Goal: Task Accomplishment & Management: Manage account settings

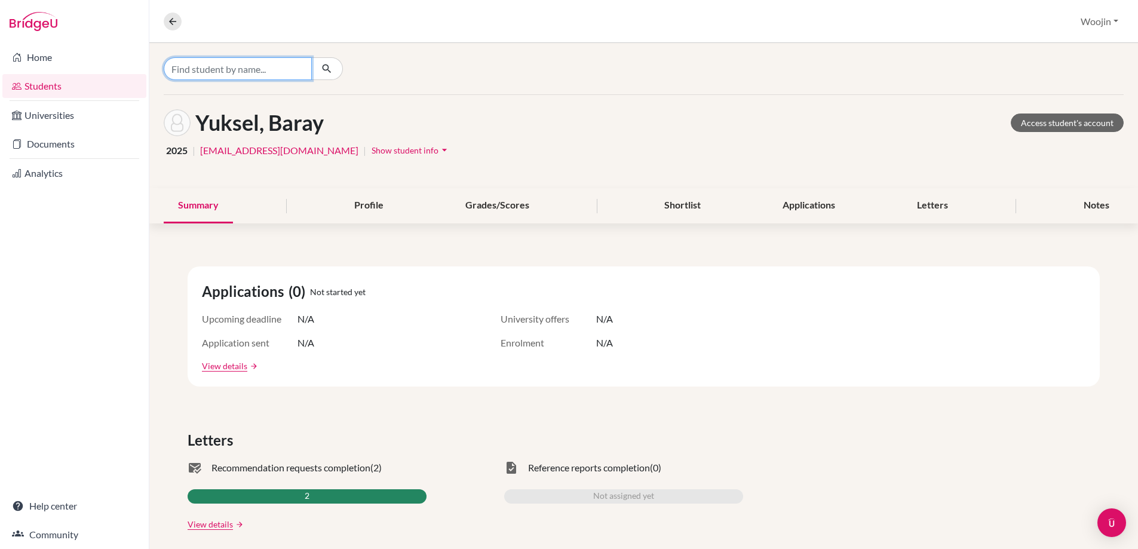
click at [234, 75] on input "Find student by name..." at bounding box center [238, 68] width 148 height 23
type input "ㅛ"
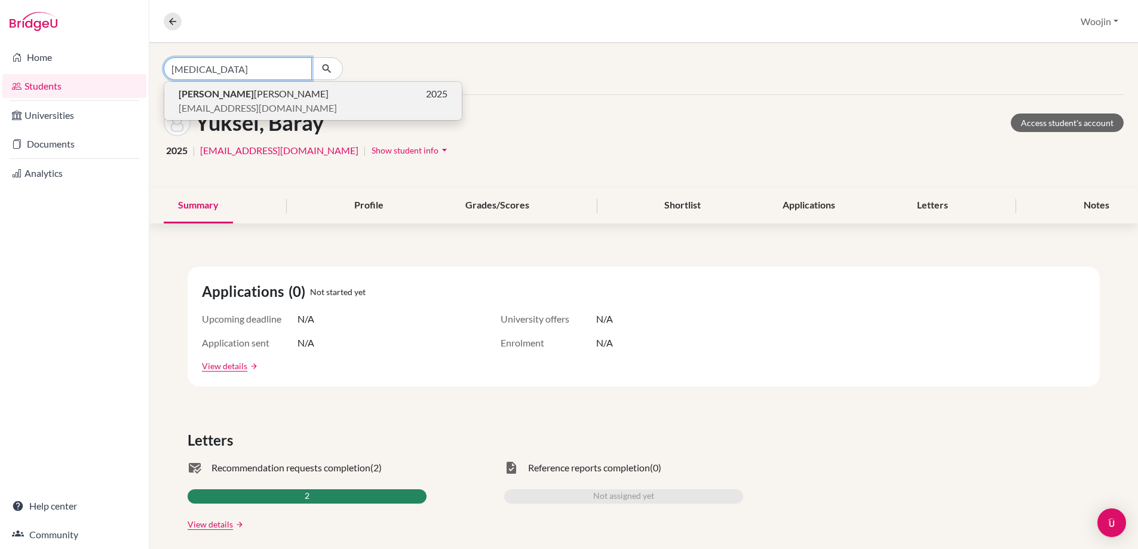
type input "[MEDICAL_DATA]"
click at [269, 87] on p "[MEDICAL_DATA][PERSON_NAME] 2025" at bounding box center [313, 94] width 269 height 14
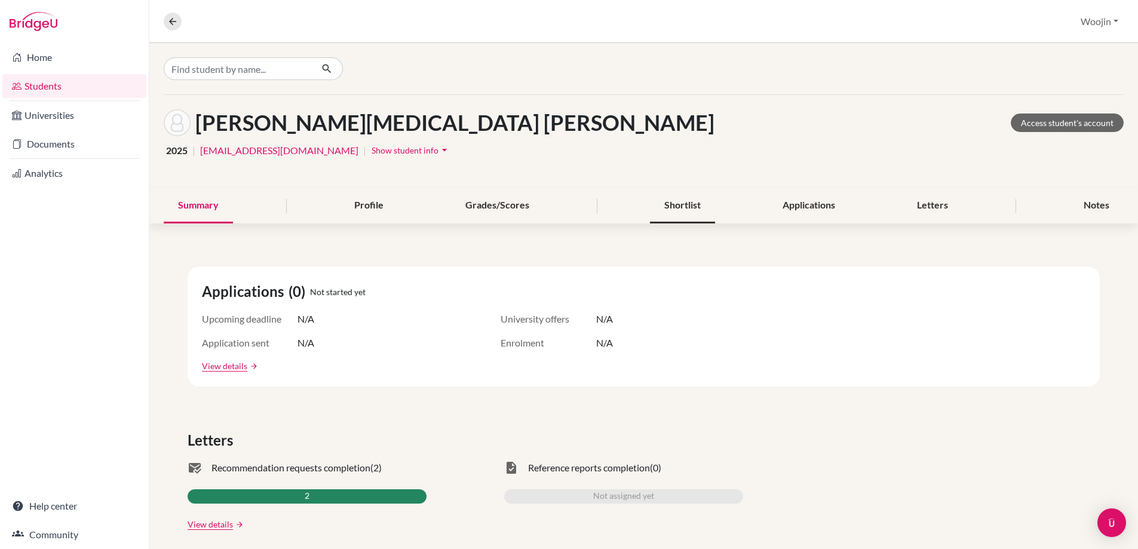
click at [676, 195] on div "Shortlist" at bounding box center [682, 205] width 65 height 35
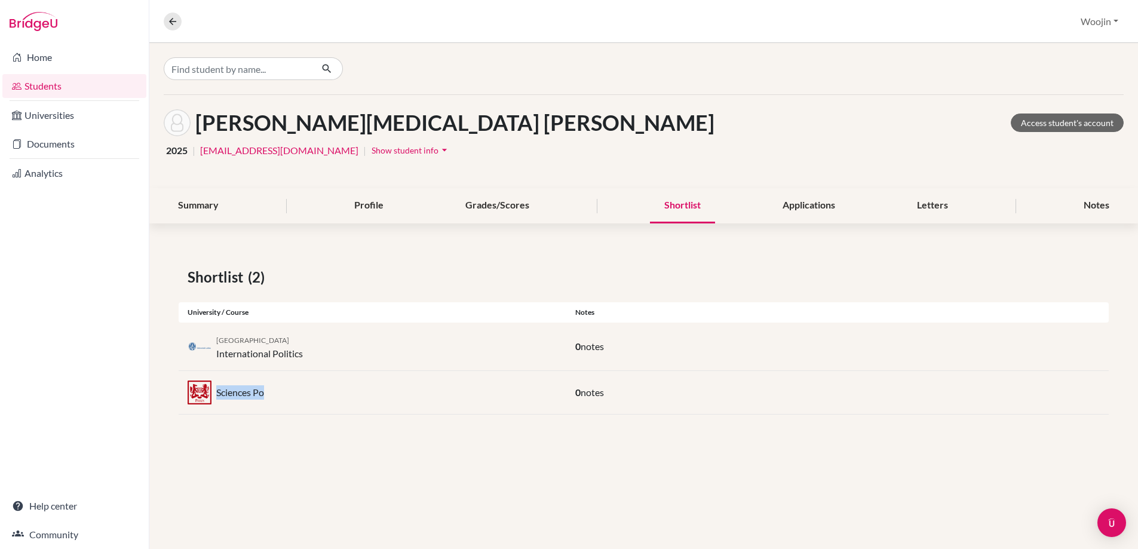
drag, startPoint x: 269, startPoint y: 395, endPoint x: 217, endPoint y: 397, distance: 51.4
click at [217, 397] on div "Sciences Po" at bounding box center [373, 392] width 388 height 24
copy p "Sciences Po"
click at [277, 248] on div "Shortlist (2) University / Course Notes Leiden University International Politic…" at bounding box center [643, 340] width 989 height 205
click at [392, 155] on button "Show student info arrow_drop_down" at bounding box center [411, 150] width 80 height 19
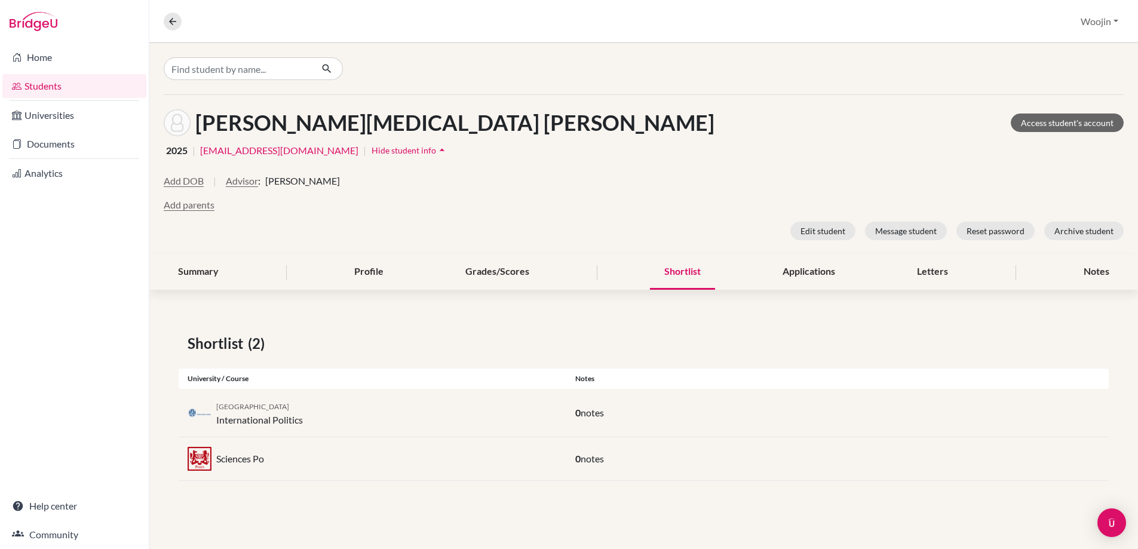
click at [392, 155] on button "Hide student info arrow_drop_up" at bounding box center [410, 150] width 78 height 19
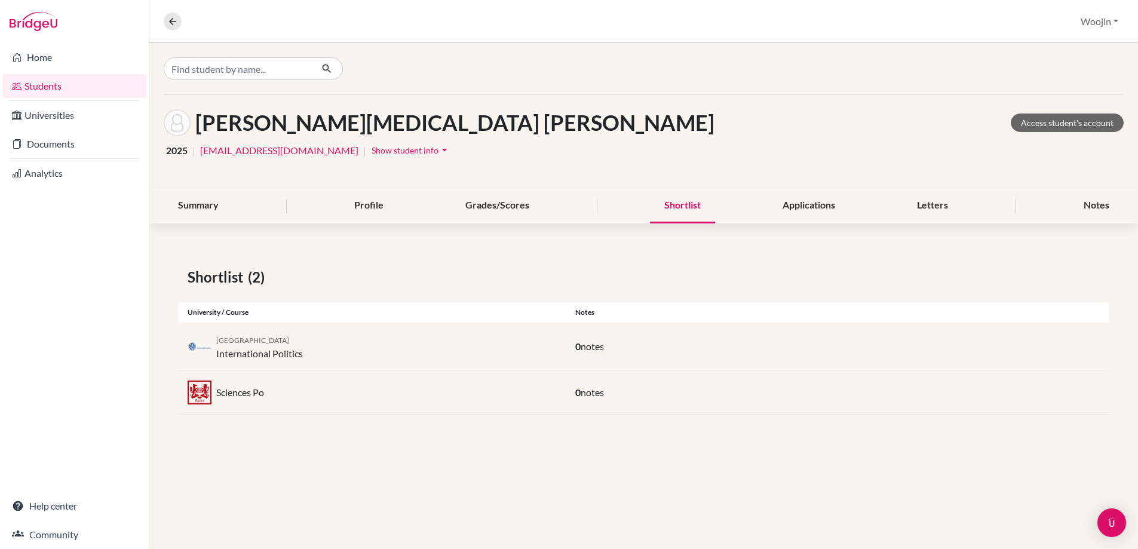
click at [450, 166] on div "[PERSON_NAME][MEDICAL_DATA] [PERSON_NAME] Access student's account 2025 | [EMAI…" at bounding box center [643, 141] width 989 height 93
